Goal: Task Accomplishment & Management: Use online tool/utility

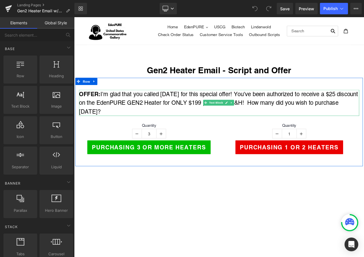
click at [217, 120] on p "OFFER: I'm glad that you called today for this special offer! You've been autho…" at bounding box center [247, 119] width 335 height 31
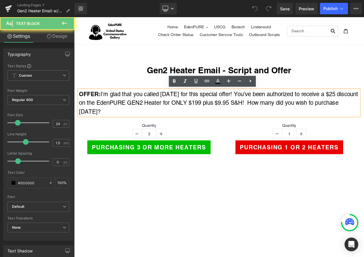
click at [223, 119] on p "OFFER: I'm glad that you called today for this special offer! You've been autho…" at bounding box center [247, 119] width 335 height 31
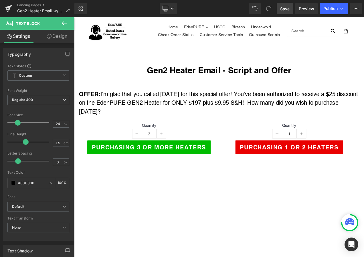
click at [289, 7] on span "Save" at bounding box center [284, 9] width 9 height 6
click at [284, 9] on span "Save" at bounding box center [284, 9] width 9 height 6
click at [29, 5] on link "Landing Pages" at bounding box center [45, 5] width 57 height 5
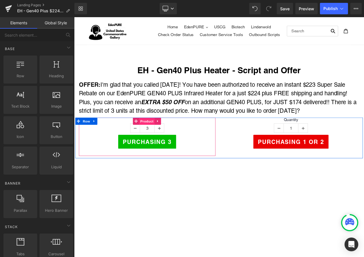
click at [159, 139] on span "Product" at bounding box center [161, 141] width 19 height 9
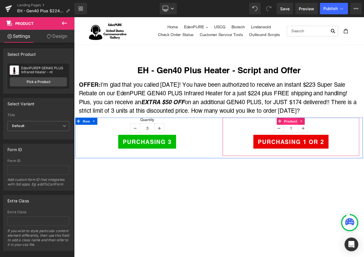
click at [330, 140] on span "Product" at bounding box center [332, 141] width 19 height 9
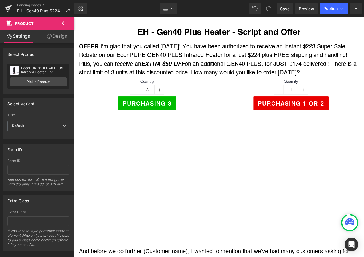
scroll to position [114, 0]
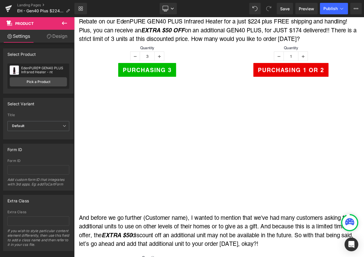
scroll to position [0, 0]
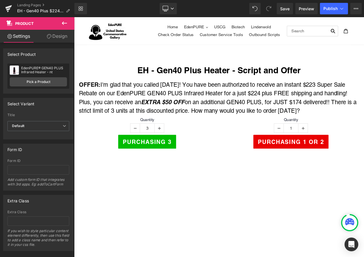
click at [38, 3] on div "Landing Pages EH - Gen40 Plus $224 NT" at bounding box center [37, 8] width 74 height 17
click at [37, 4] on link "Landing Pages" at bounding box center [45, 5] width 57 height 5
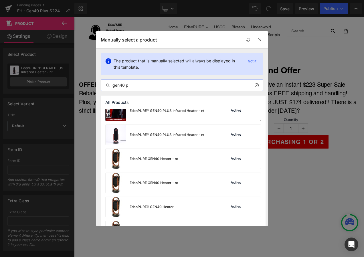
scroll to position [57, 0]
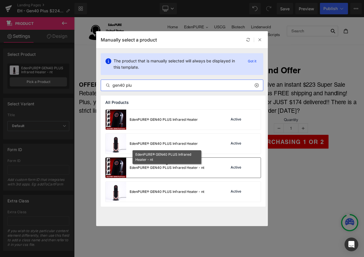
type input "gen40 plu"
click at [161, 169] on div "EdenPURE® GEN40 PLUS Infrared Heater - nt" at bounding box center [167, 167] width 75 height 5
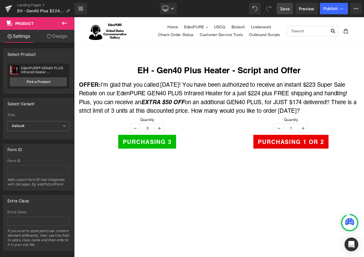
click at [286, 6] on span "Save" at bounding box center [284, 9] width 9 height 6
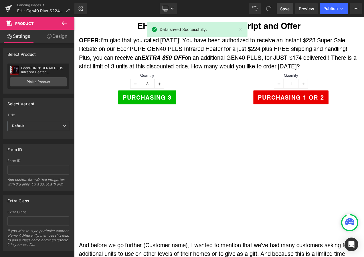
scroll to position [172, 0]
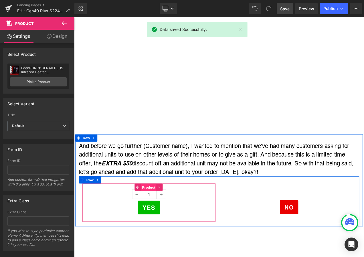
click at [162, 220] on span "Product" at bounding box center [163, 220] width 19 height 9
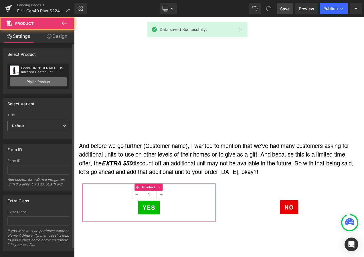
click at [37, 80] on link "Pick a Product" at bounding box center [38, 81] width 57 height 9
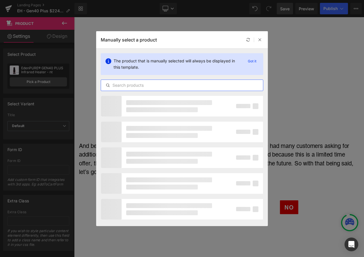
drag, startPoint x: 134, startPoint y: 84, endPoint x: 124, endPoint y: 84, distance: 10.6
click at [134, 84] on input "text" at bounding box center [182, 85] width 162 height 7
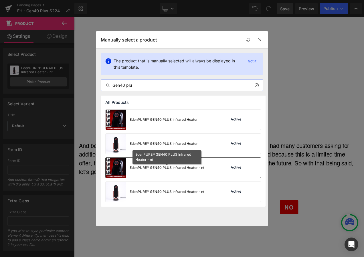
type input "Gen40 plu"
click at [141, 167] on div "EdenPURE® GEN40 PLUS Infrared Heater - nt" at bounding box center [167, 167] width 75 height 5
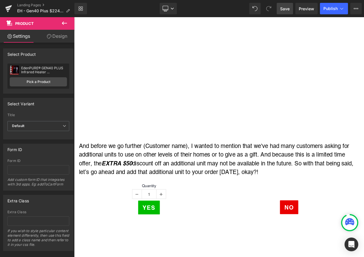
click at [283, 9] on span "Save" at bounding box center [284, 9] width 9 height 6
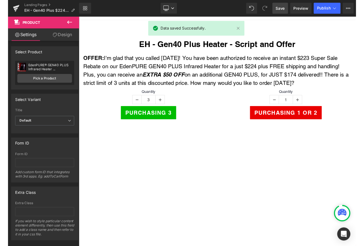
scroll to position [0, 0]
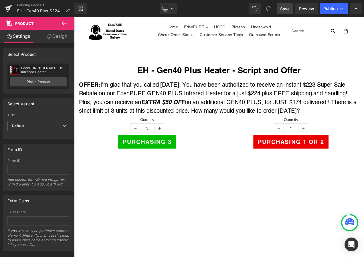
click at [280, 10] on link "Save" at bounding box center [285, 8] width 16 height 11
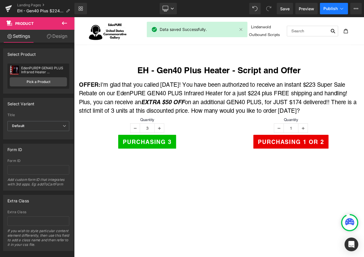
click at [335, 8] on span "Publish" at bounding box center [330, 8] width 14 height 5
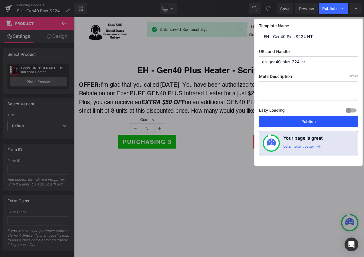
click at [287, 120] on button "Publish" at bounding box center [308, 121] width 99 height 11
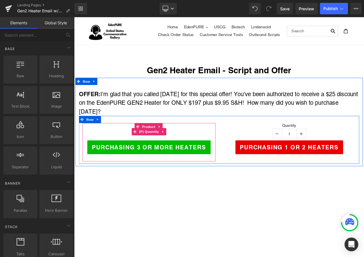
click at [159, 146] on span "Product" at bounding box center [163, 148] width 19 height 9
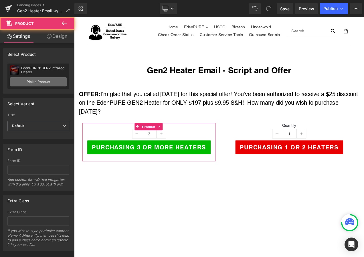
click at [42, 79] on link "Pick a Product" at bounding box center [38, 81] width 57 height 9
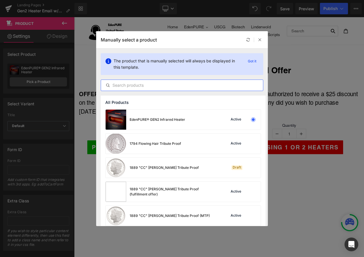
click at [149, 83] on input "text" at bounding box center [182, 85] width 162 height 7
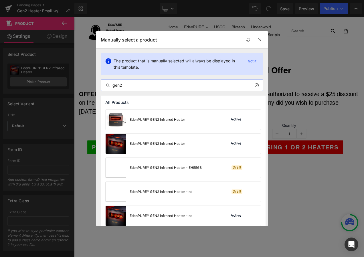
type input "gen2"
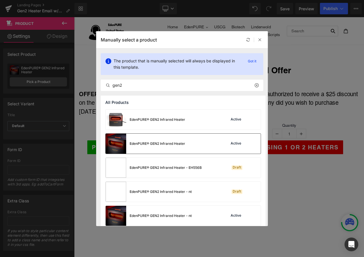
click at [154, 150] on div "EdenPURE® GEN2 Infrared Heater" at bounding box center [146, 144] width 80 height 20
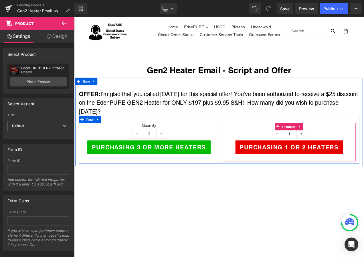
click at [328, 147] on span "Product" at bounding box center [330, 148] width 19 height 9
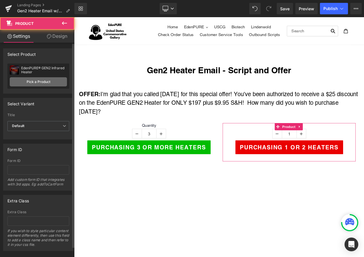
click at [38, 79] on link "Pick a Product" at bounding box center [38, 81] width 57 height 9
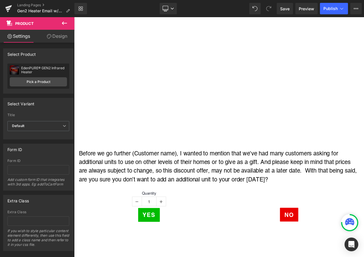
scroll to position [258, 0]
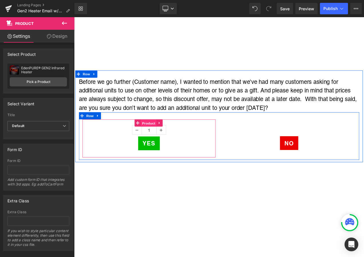
click at [164, 143] on span "Product" at bounding box center [163, 143] width 19 height 9
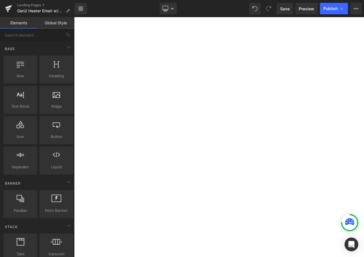
scroll to position [630, 0]
click at [283, 9] on span "Save" at bounding box center [284, 9] width 9 height 6
click at [287, 10] on span "Save" at bounding box center [284, 9] width 9 height 6
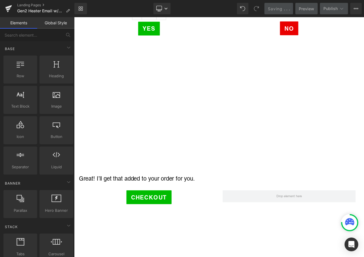
scroll to position [343, 0]
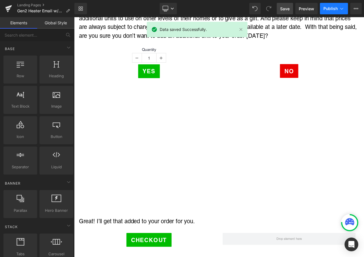
click at [342, 11] on icon at bounding box center [342, 9] width 6 height 6
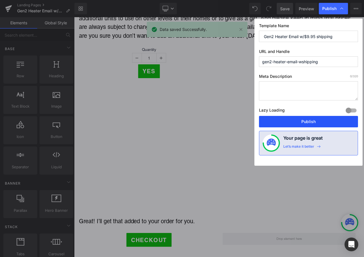
click at [326, 118] on button "Publish" at bounding box center [308, 121] width 99 height 11
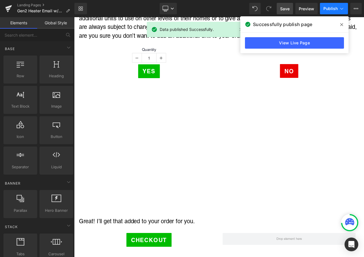
click at [344, 11] on icon at bounding box center [342, 9] width 6 height 6
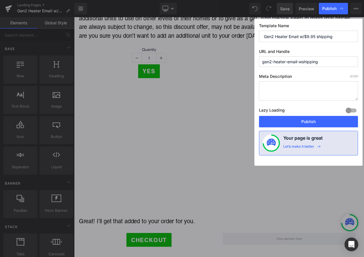
drag, startPoint x: 325, startPoint y: 60, endPoint x: 207, endPoint y: 50, distance: 118.3
click at [207, 50] on div "Publish Template Name Gen2 Heater Email w/$9.95 shipping URL and Handle gen2-he…" at bounding box center [182, 128] width 364 height 257
click at [324, 62] on input "gen2-heater-email-wshipping" at bounding box center [308, 61] width 99 height 11
drag, startPoint x: 330, startPoint y: 64, endPoint x: 232, endPoint y: 61, distance: 97.9
click at [232, 61] on div "Publish Template Name Gen2 Heater Email w/$9.95 shipping URL and Handle gen2-he…" at bounding box center [182, 128] width 364 height 257
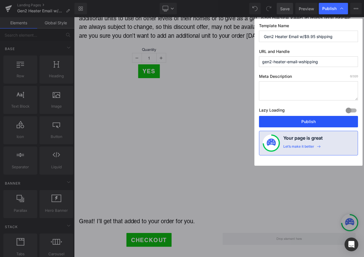
drag, startPoint x: 302, startPoint y: 122, endPoint x: 193, endPoint y: 73, distance: 120.1
click at [302, 122] on button "Publish" at bounding box center [308, 121] width 99 height 11
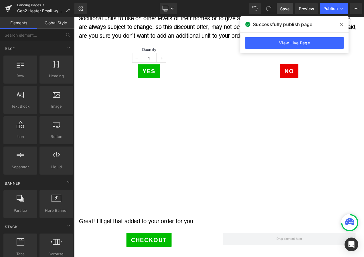
click at [37, 6] on link "Landing Pages" at bounding box center [45, 5] width 57 height 5
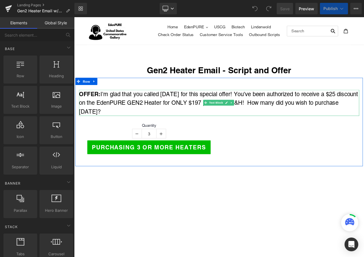
click at [364, 120] on p "OFFER: I'm glad that you called today for this special offer! You've been autho…" at bounding box center [247, 119] width 335 height 31
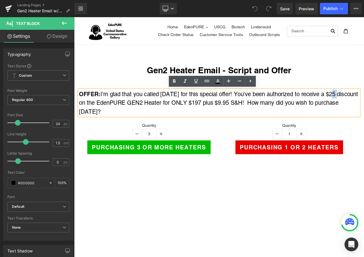
drag, startPoint x: 379, startPoint y: 109, endPoint x: 383, endPoint y: 108, distance: 3.8
click at [364, 108] on p "OFFER: I'm glad that you called today for this special offer! You've been autho…" at bounding box center [247, 119] width 335 height 31
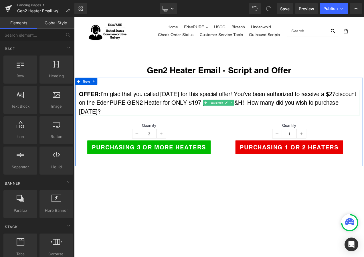
click at [364, 109] on p "OFFER: I'm glad that you called today for this special offer! You've been autho…" at bounding box center [247, 119] width 335 height 31
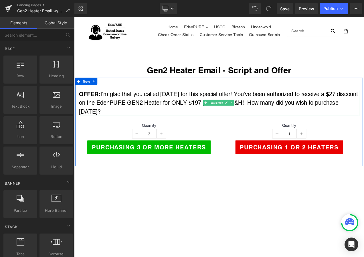
click at [364, 106] on p "OFFER: I'm glad that you called today for this special offer! You've been autho…" at bounding box center [247, 119] width 335 height 31
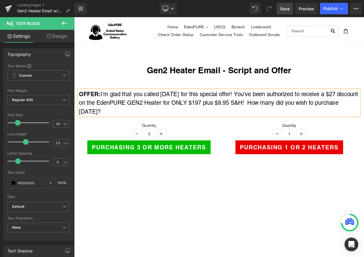
click at [280, 7] on link "Save" at bounding box center [285, 8] width 16 height 11
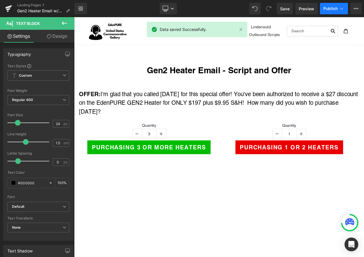
click at [329, 10] on span "Publish" at bounding box center [330, 8] width 14 height 5
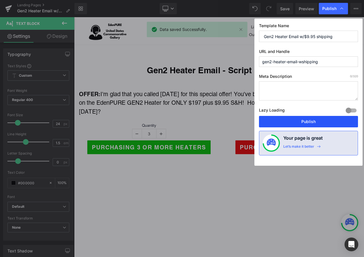
click at [333, 123] on button "Publish" at bounding box center [308, 121] width 99 height 11
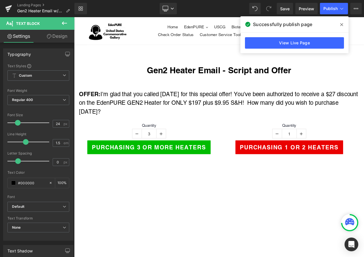
click at [32, 1] on div "Landing Pages Gen2 Heater Email w/$9.95 shipping" at bounding box center [37, 8] width 74 height 17
click at [32, 4] on link "Landing Pages" at bounding box center [45, 5] width 57 height 5
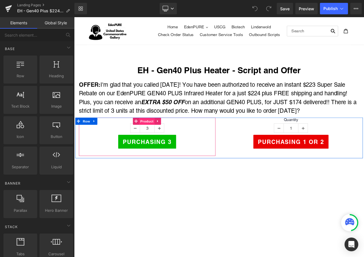
click at [153, 143] on span "Product" at bounding box center [161, 141] width 19 height 9
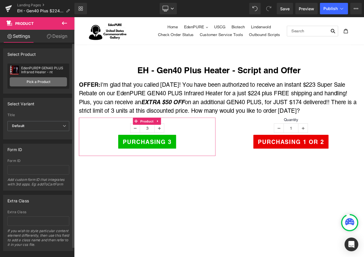
click at [40, 82] on link "Pick a Product" at bounding box center [38, 81] width 57 height 9
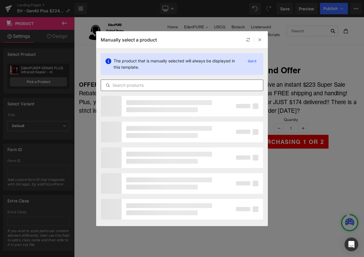
click at [125, 83] on input "text" at bounding box center [182, 85] width 162 height 7
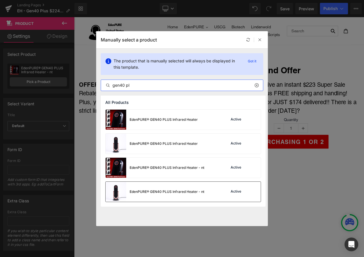
type input "gen40 pl"
click at [152, 191] on div "EdenPURE® GEN40 PLUS Infrared Heater - nt" at bounding box center [167, 191] width 75 height 5
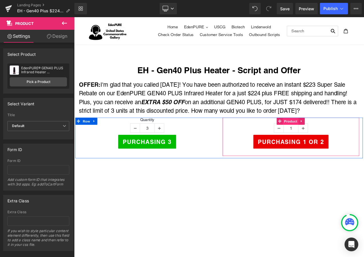
click at [332, 141] on span "Product" at bounding box center [332, 141] width 19 height 9
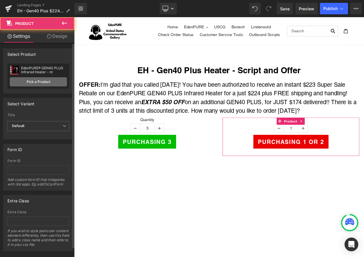
click at [48, 79] on link "Pick a Product" at bounding box center [38, 81] width 57 height 9
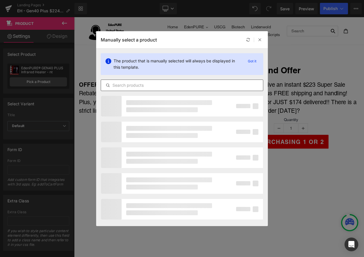
click at [165, 84] on input "text" at bounding box center [182, 85] width 162 height 7
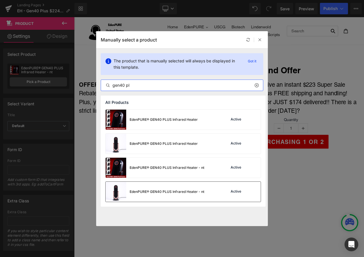
type input "gen40 pl"
click at [172, 185] on div "EdenPURE® GEN40 PLUS Infrared Heater - nt" at bounding box center [155, 192] width 99 height 20
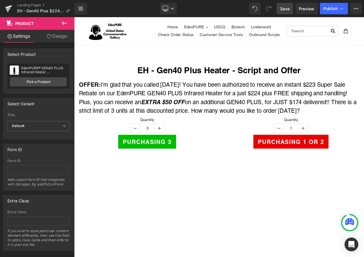
click at [287, 11] on span "Save" at bounding box center [284, 9] width 9 height 6
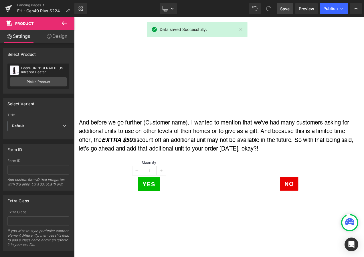
scroll to position [200, 0]
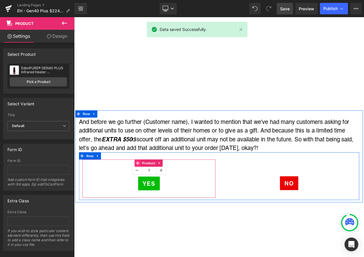
drag, startPoint x: 161, startPoint y: 190, endPoint x: 151, endPoint y: 190, distance: 10.0
click at [161, 190] on span "Product" at bounding box center [163, 191] width 19 height 9
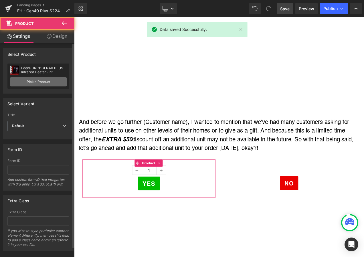
click at [42, 79] on link "Pick a Product" at bounding box center [38, 81] width 57 height 9
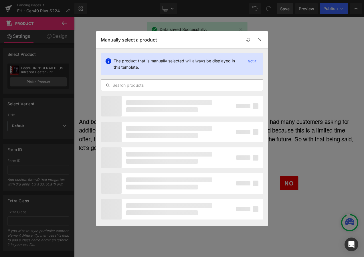
click at [162, 84] on input "text" at bounding box center [182, 85] width 162 height 7
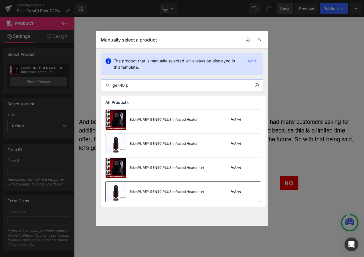
type input "gen40 pl"
click at [169, 196] on div "EdenPURE® GEN40 PLUS Infrared Heater - nt" at bounding box center [155, 192] width 99 height 20
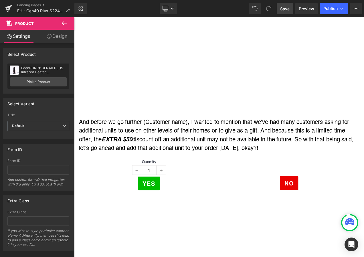
click at [285, 11] on span "Save" at bounding box center [284, 9] width 9 height 6
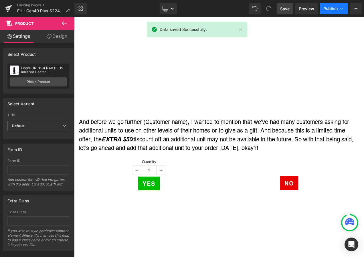
click at [339, 13] on button "Publish" at bounding box center [334, 8] width 28 height 11
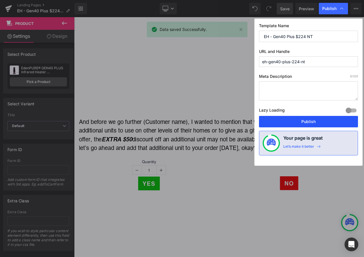
click at [321, 121] on button "Publish" at bounding box center [308, 121] width 99 height 11
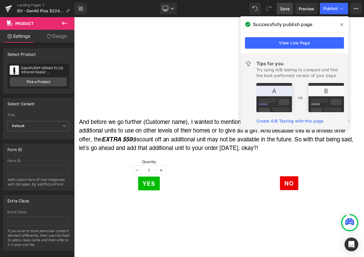
click at [23, 2] on div "Landing Pages EH - Gen40 Plus $224 NT" at bounding box center [37, 8] width 74 height 17
click at [25, 5] on link "Landing Pages" at bounding box center [45, 5] width 57 height 5
